Goal: Transaction & Acquisition: Subscribe to service/newsletter

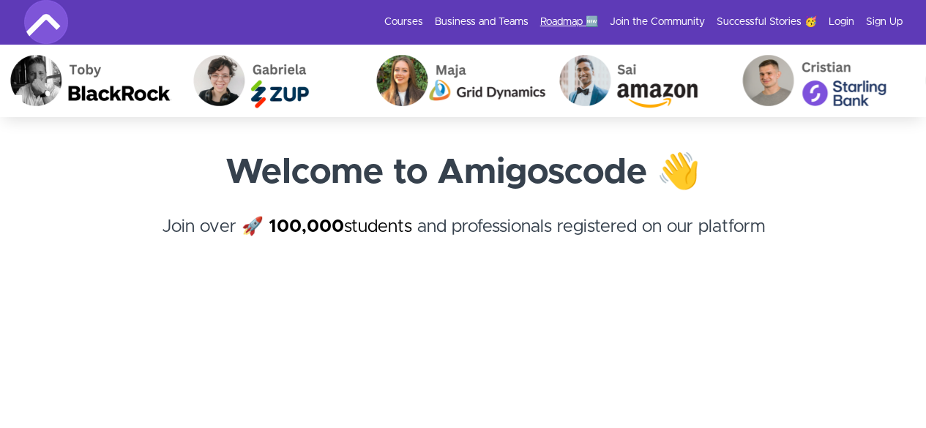
click at [566, 24] on link "Roadmap 🆕" at bounding box center [569, 22] width 58 height 15
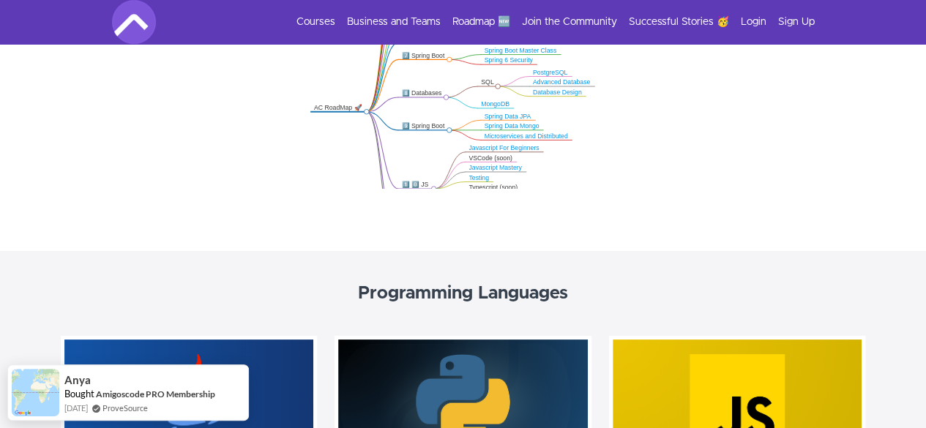
scroll to position [401, 0]
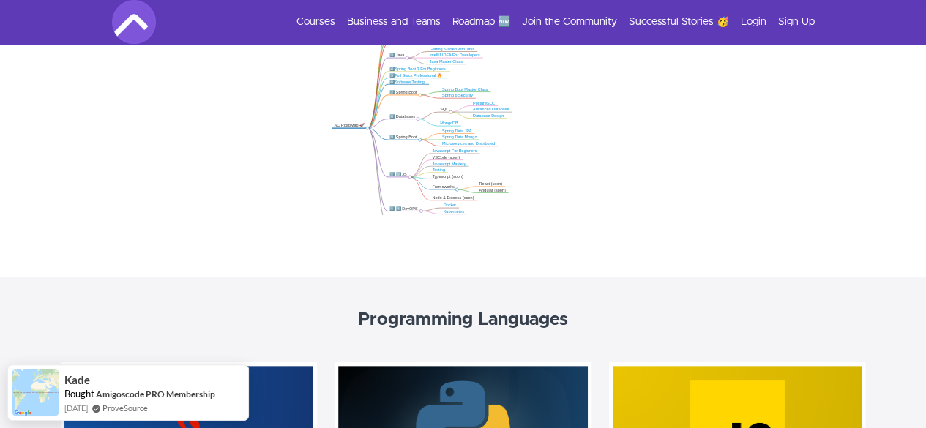
click at [416, 70] on link "Spring Boot 3 For Beginners" at bounding box center [419, 69] width 51 height 4
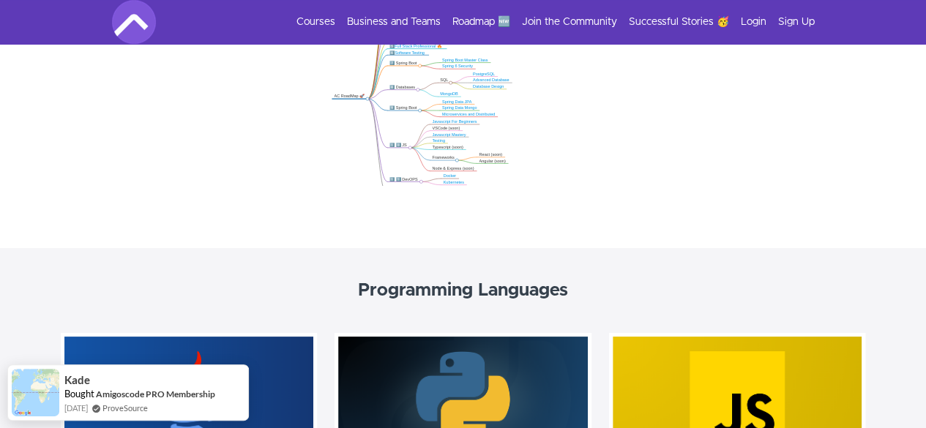
scroll to position [341, 0]
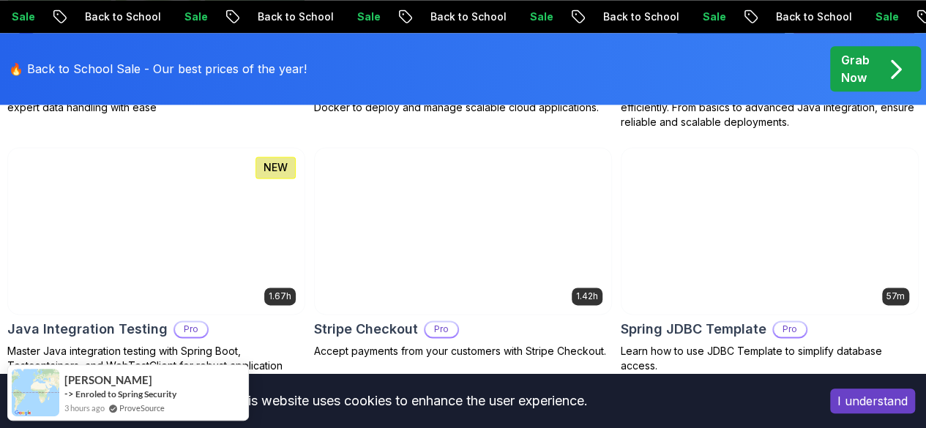
scroll to position [961, 0]
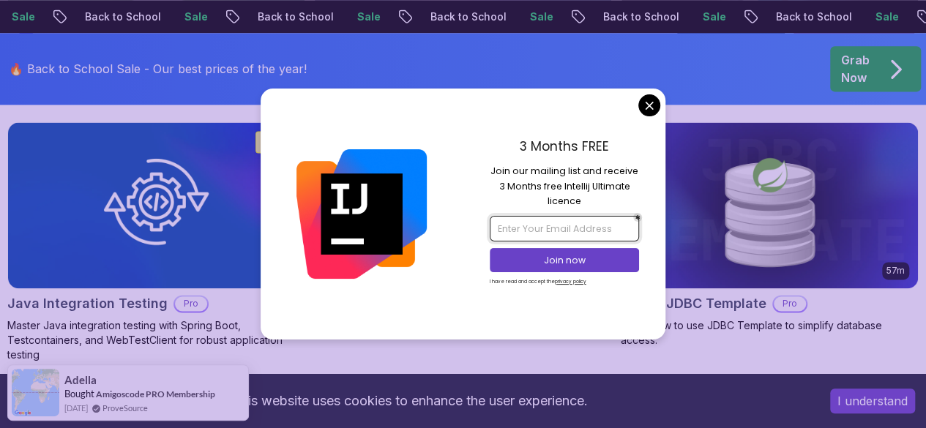
click at [547, 236] on input "email" at bounding box center [564, 228] width 149 height 25
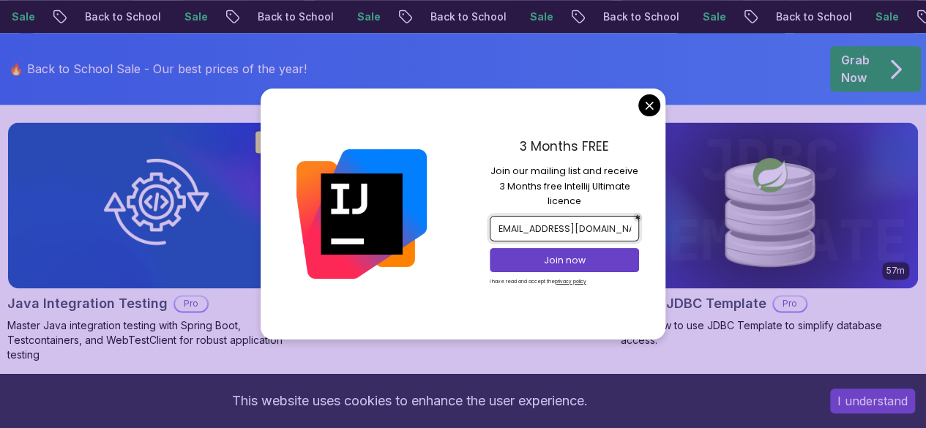
scroll to position [0, 13]
type input "[EMAIL_ADDRESS][DOMAIN_NAME]"
click at [534, 258] on p "Join now" at bounding box center [564, 260] width 121 height 13
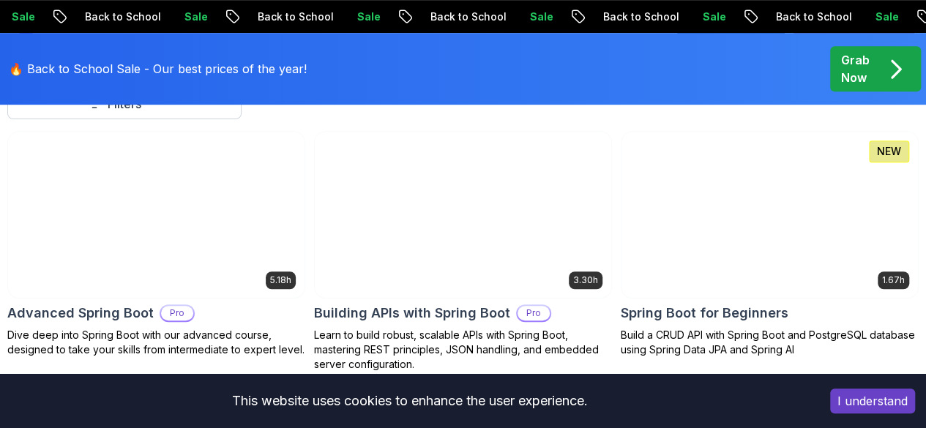
scroll to position [434, 0]
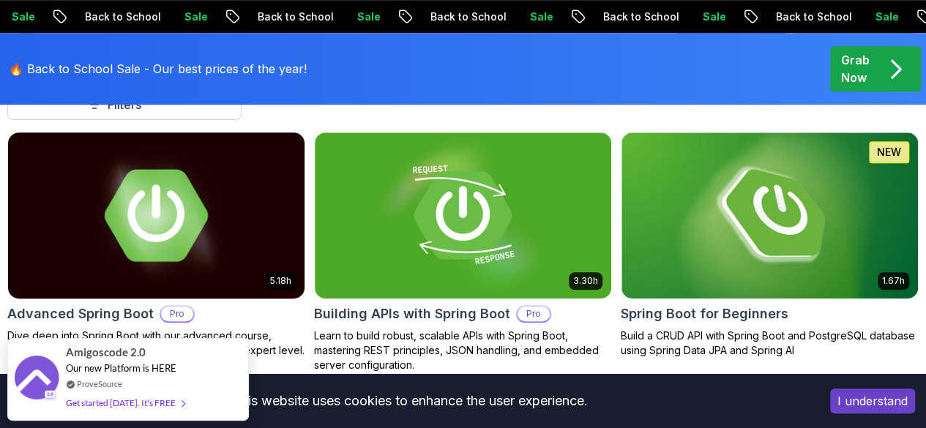
click at [312, 195] on img at bounding box center [156, 215] width 311 height 174
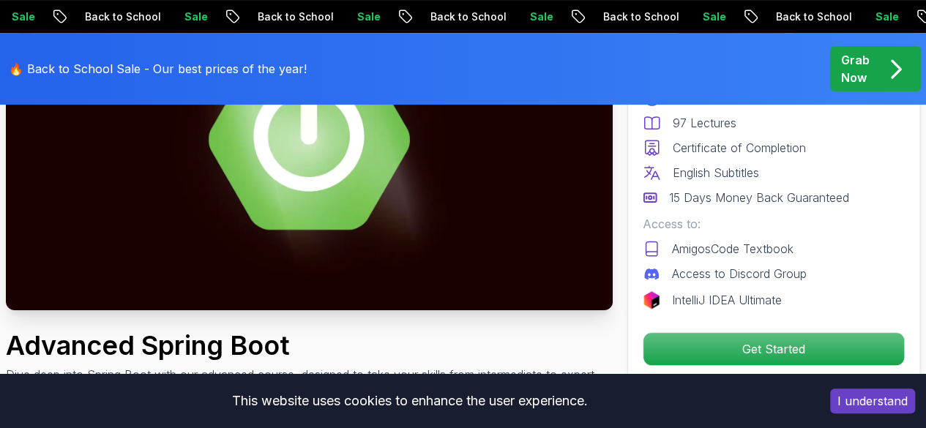
scroll to position [228, 0]
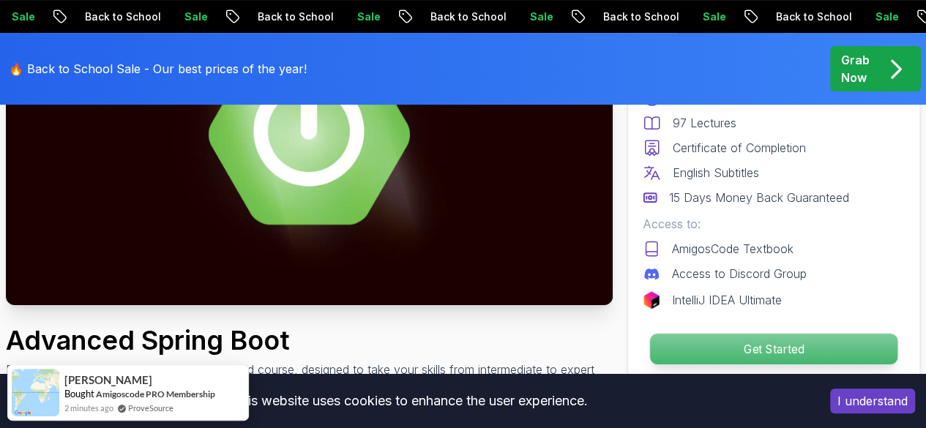
click at [688, 349] on p "Get Started" at bounding box center [773, 349] width 247 height 31
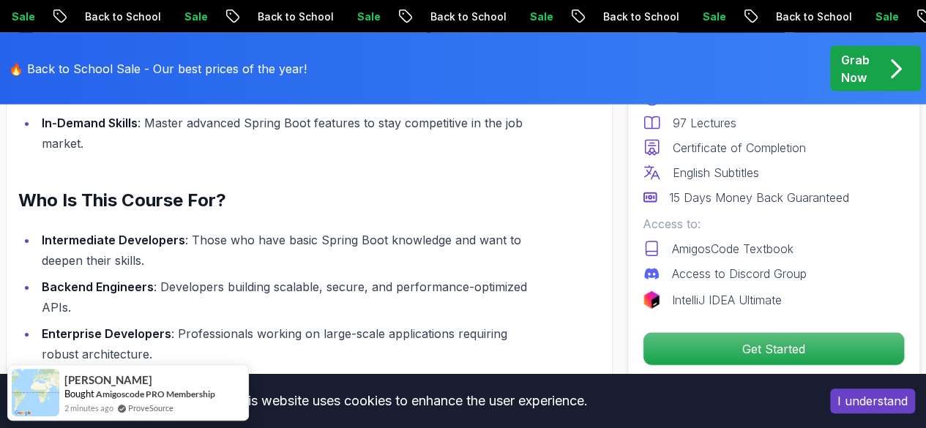
scroll to position [1328, 0]
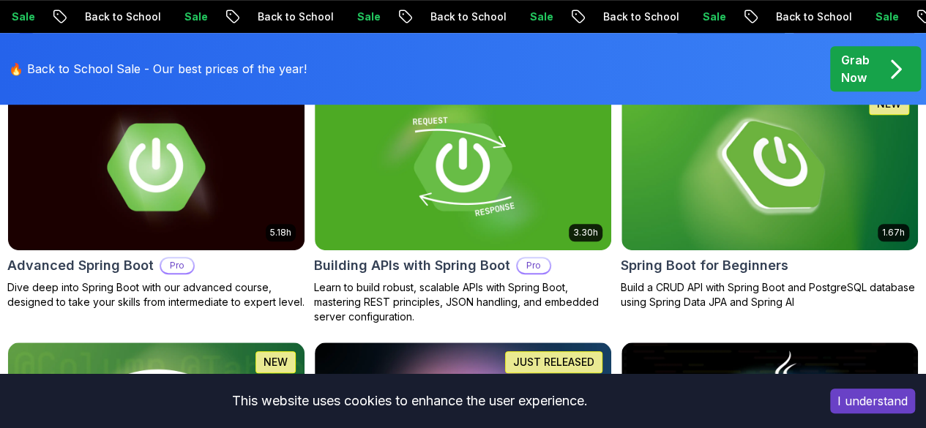
scroll to position [434, 0]
